Goal: Check status: Check status

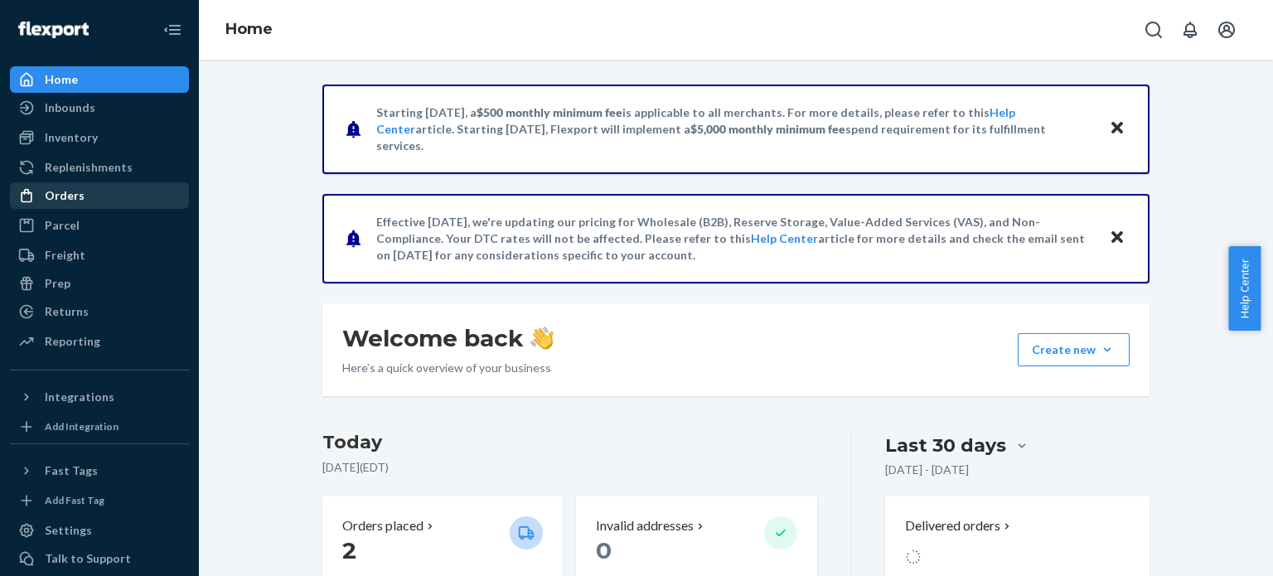
click at [60, 195] on div "Orders" at bounding box center [65, 195] width 40 height 17
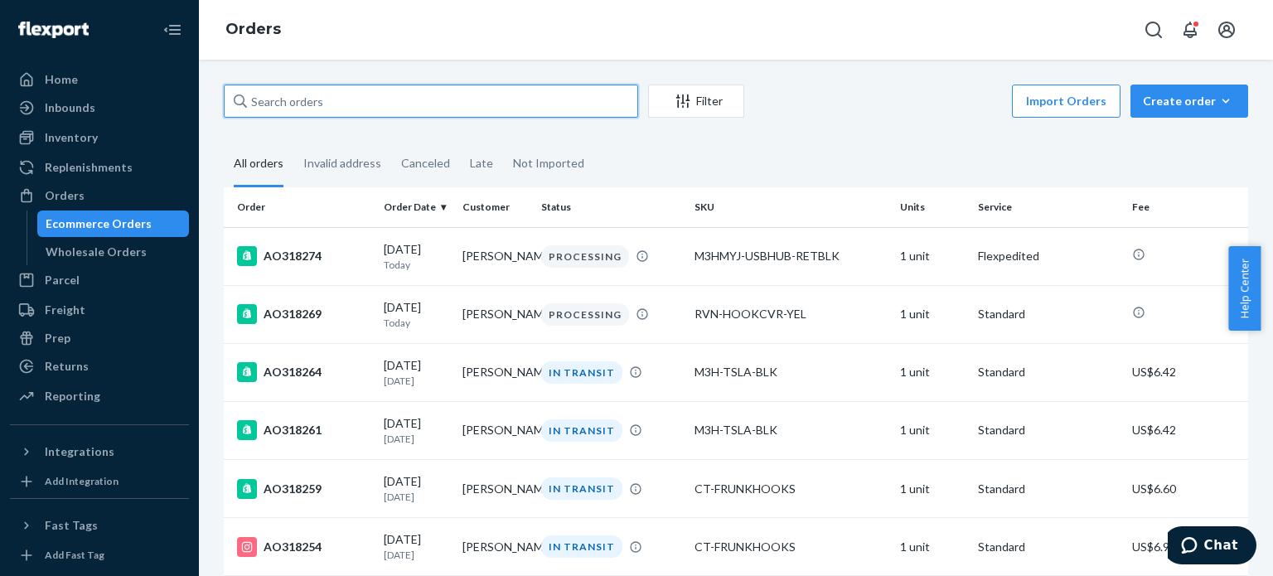
click at [377, 102] on input "text" at bounding box center [431, 101] width 415 height 33
paste input "AO316930"
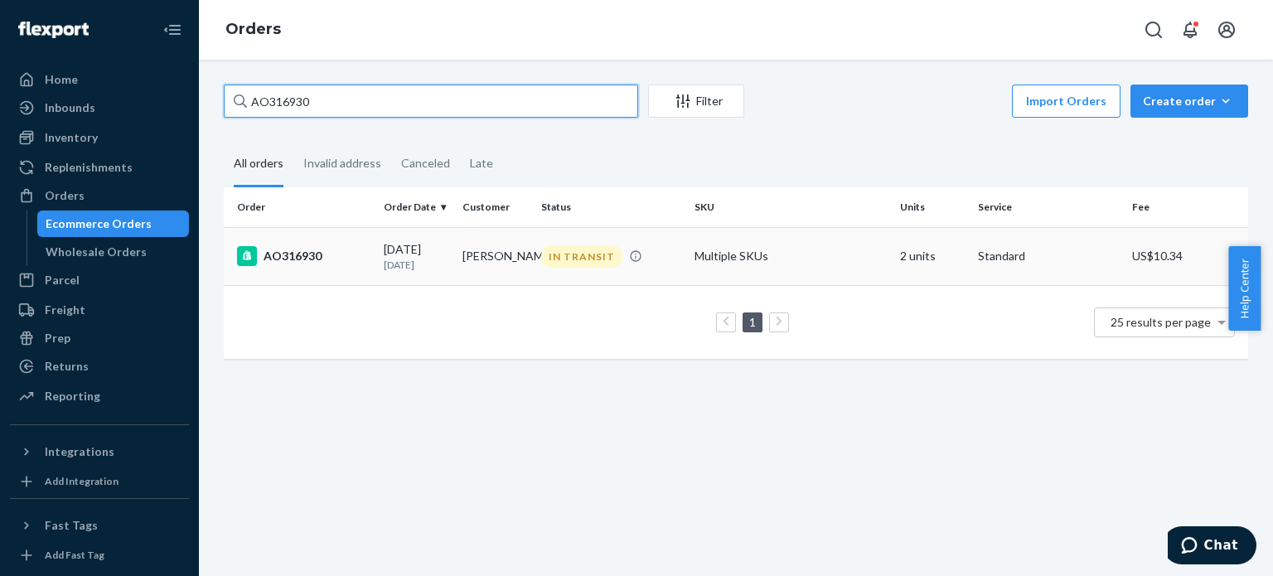
type input "AO316930"
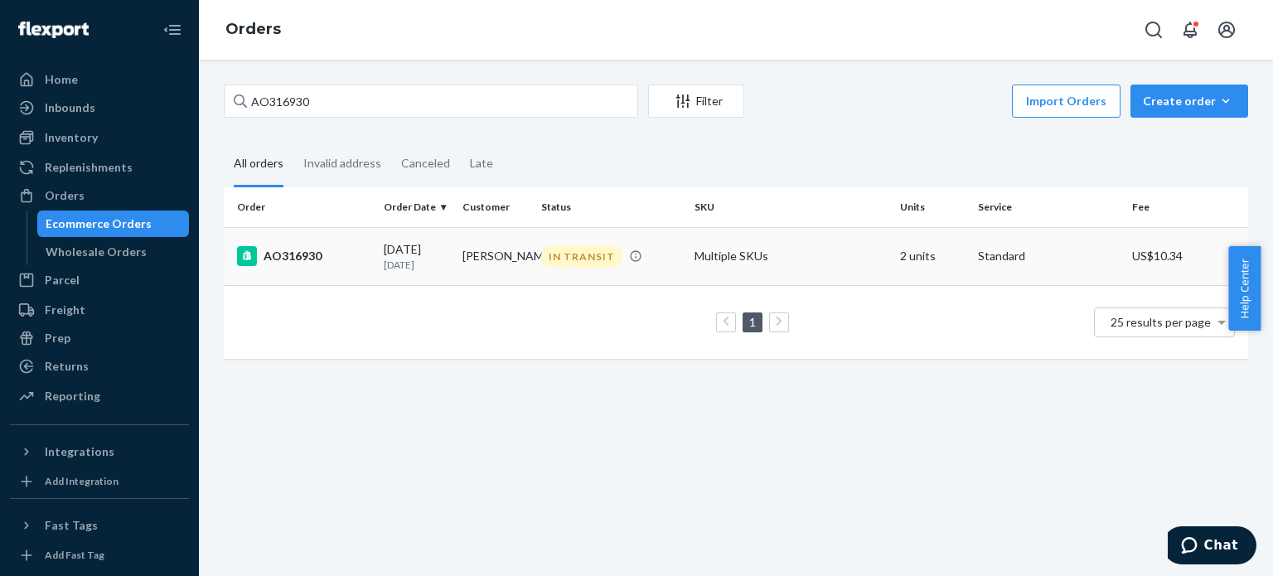
click at [290, 255] on div "AO316930" at bounding box center [303, 256] width 133 height 20
